Goal: Navigation & Orientation: Find specific page/section

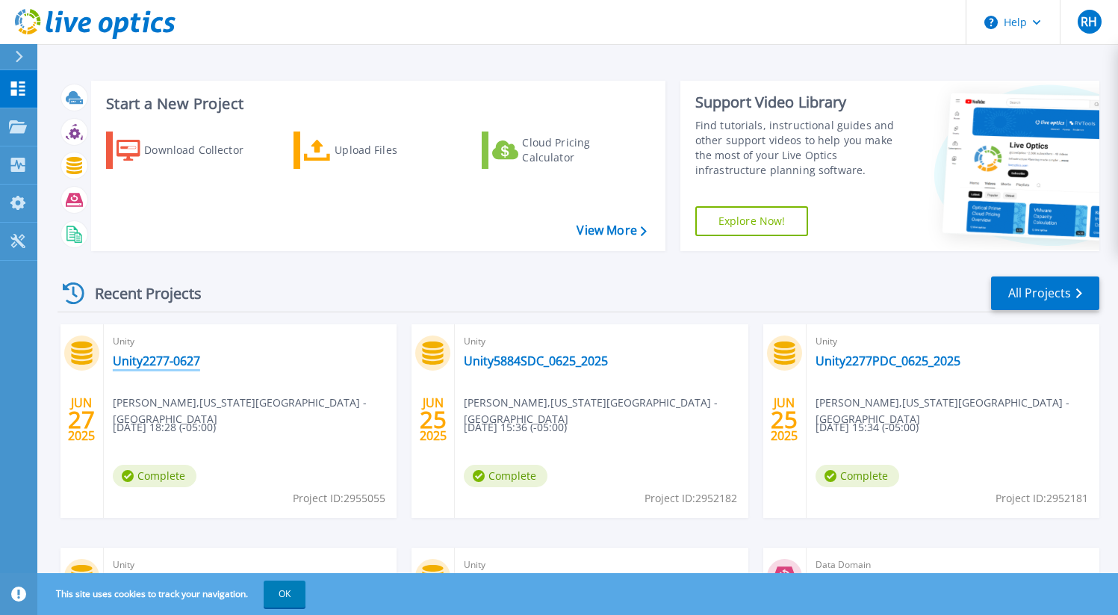
click at [183, 364] on link "Unity2277-0627" at bounding box center [156, 360] width 87 height 15
